Goal: Transaction & Acquisition: Purchase product/service

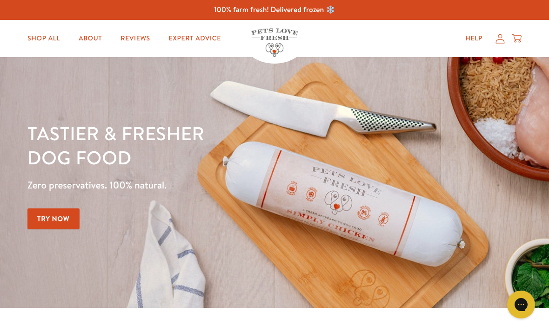
click at [50, 36] on link "Shop All" at bounding box center [43, 38] width 47 height 19
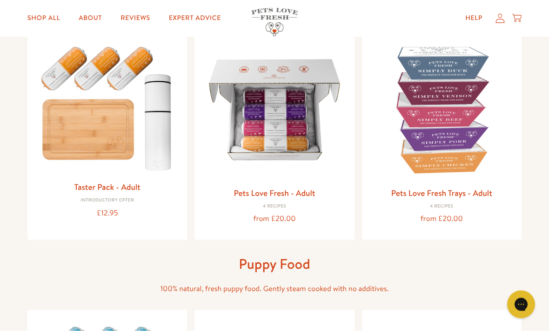
scroll to position [112, 0]
click at [305, 191] on link "Pets Love Fresh - Adult" at bounding box center [273, 193] width 81 height 12
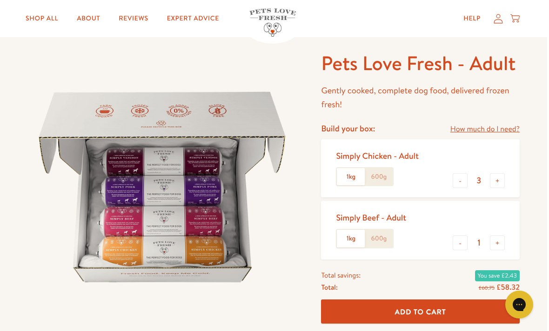
scroll to position [51, 0]
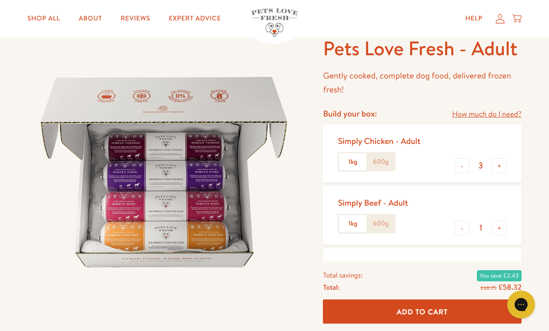
click at [468, 163] on button "-" at bounding box center [461, 166] width 15 height 15
type input "2"
click at [463, 225] on button "-" at bounding box center [461, 228] width 15 height 15
type input "0"
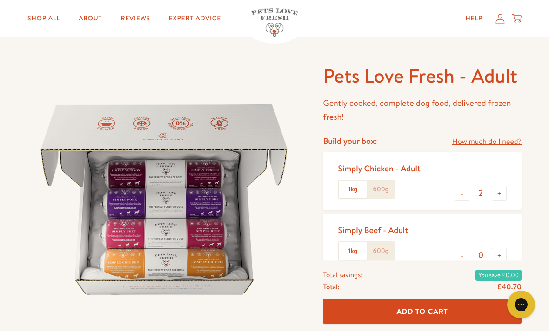
scroll to position [20, 0]
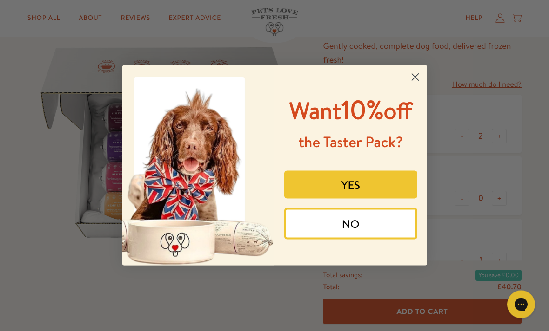
click at [410, 82] on circle "Close dialog" at bounding box center [414, 77] width 15 height 15
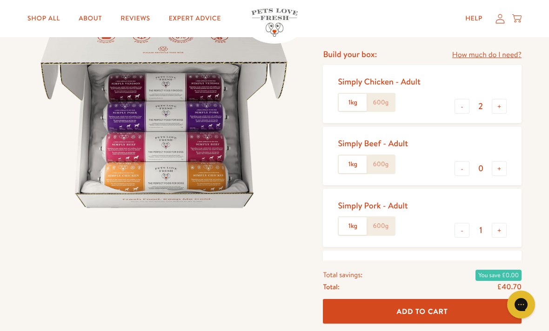
scroll to position [115, 0]
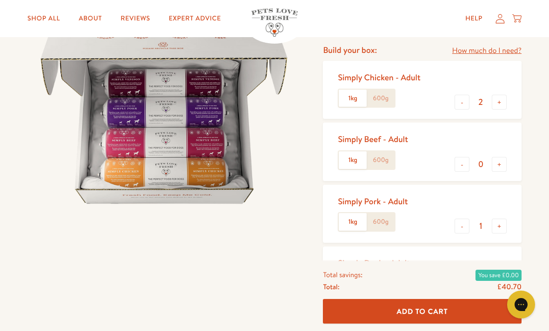
click at [497, 97] on button "+" at bounding box center [498, 102] width 15 height 15
click at [464, 97] on button "-" at bounding box center [461, 102] width 15 height 15
type input "2"
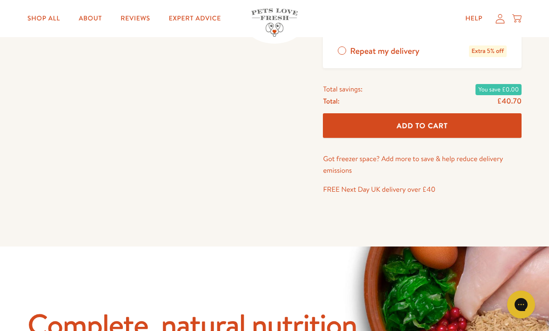
scroll to position [404, 0]
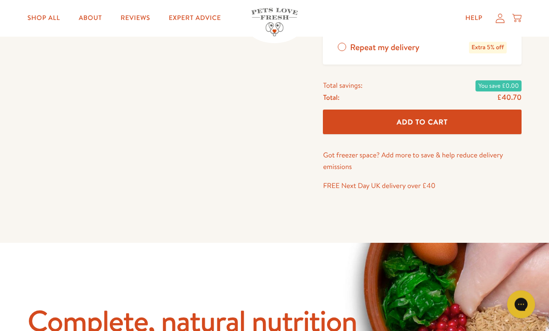
click at [425, 119] on span "Add To Cart" at bounding box center [422, 123] width 51 height 10
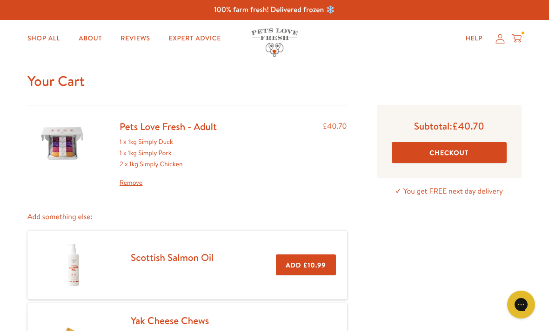
click at [461, 146] on button "Checkout" at bounding box center [448, 152] width 115 height 21
